Goal: Find specific page/section: Find specific page/section

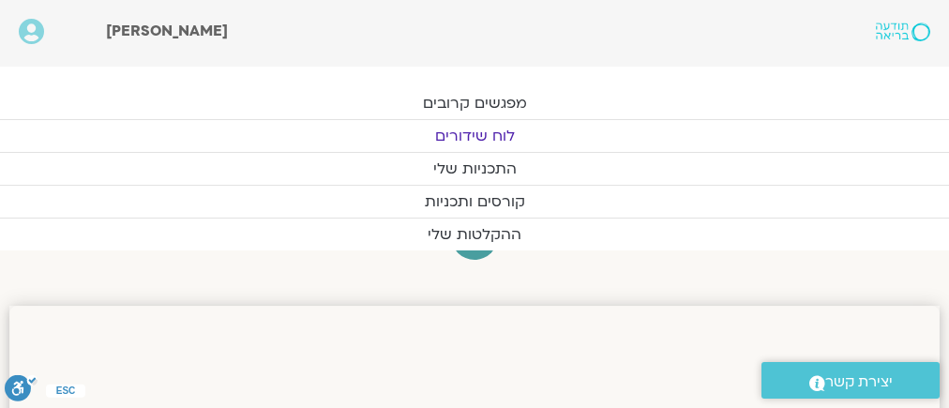
click at [468, 127] on link "לוח שידורים" at bounding box center [474, 136] width 949 height 32
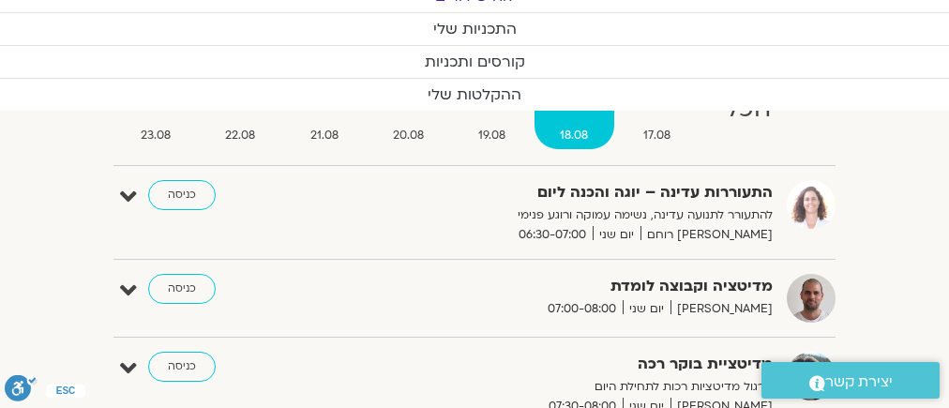
scroll to position [300, 0]
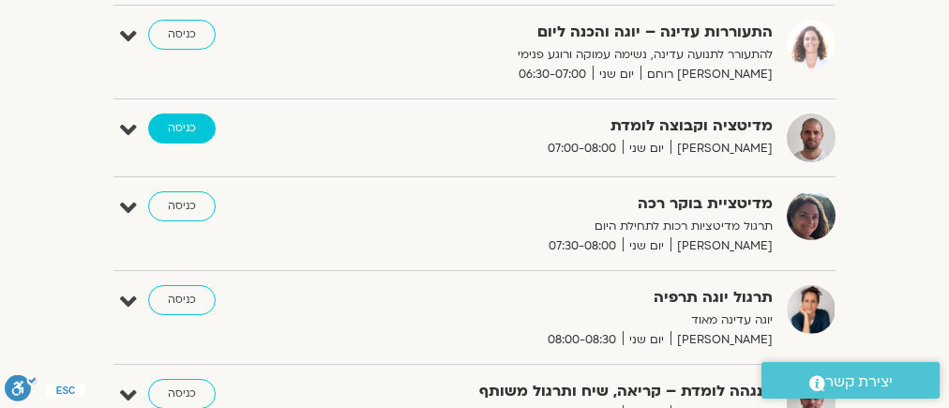
click at [182, 124] on link "כניסה" at bounding box center [181, 128] width 67 height 30
